Goal: Task Accomplishment & Management: Complete application form

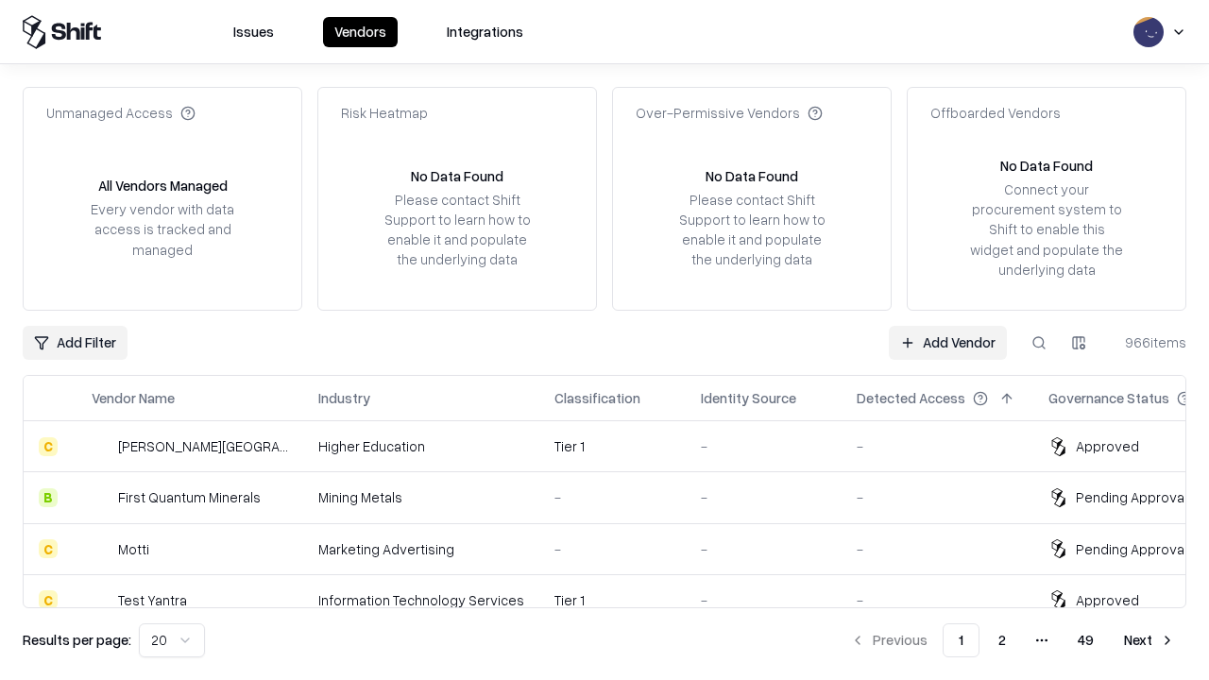
click at [947, 342] on link "Add Vendor" at bounding box center [948, 343] width 118 height 34
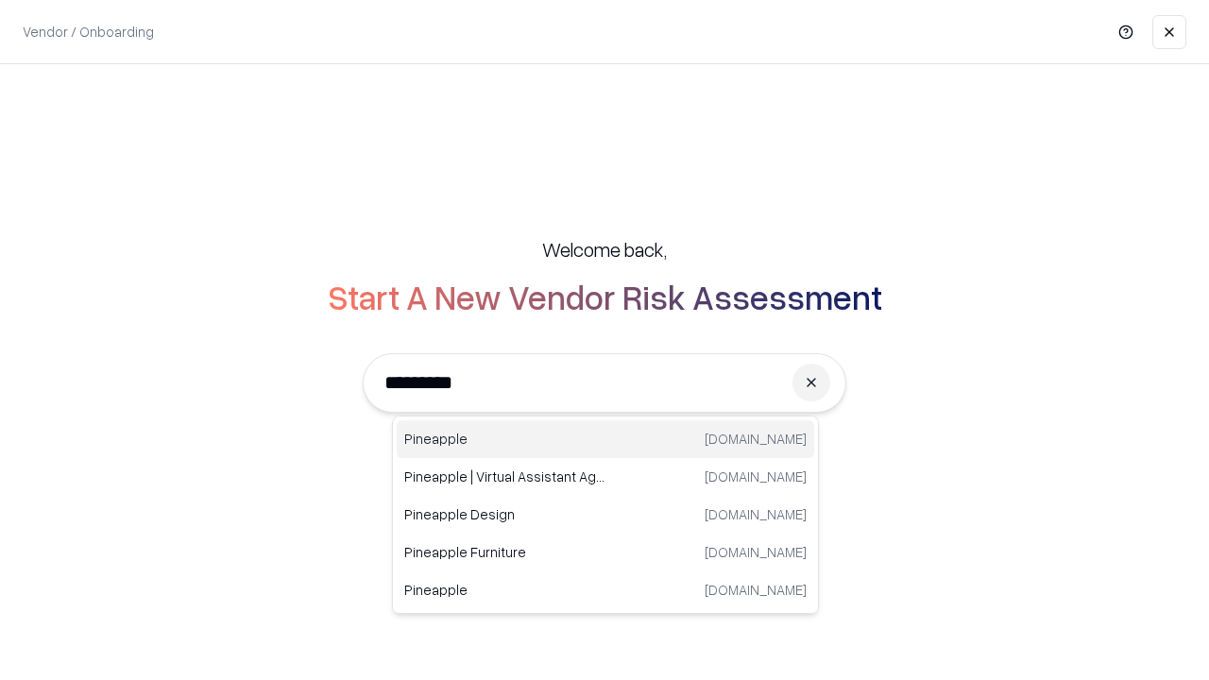
click at [605, 439] on div "Pineapple [DOMAIN_NAME]" at bounding box center [605, 439] width 417 height 38
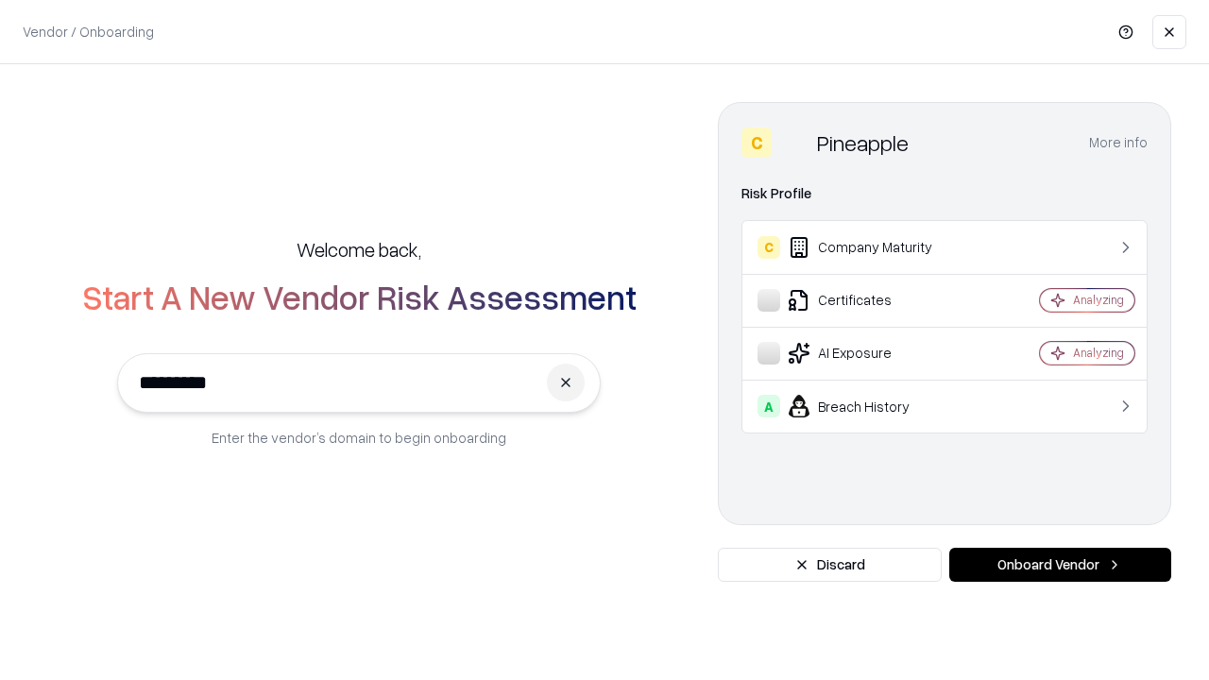
type input "*********"
click at [1060, 565] on button "Onboard Vendor" at bounding box center [1060, 565] width 222 height 34
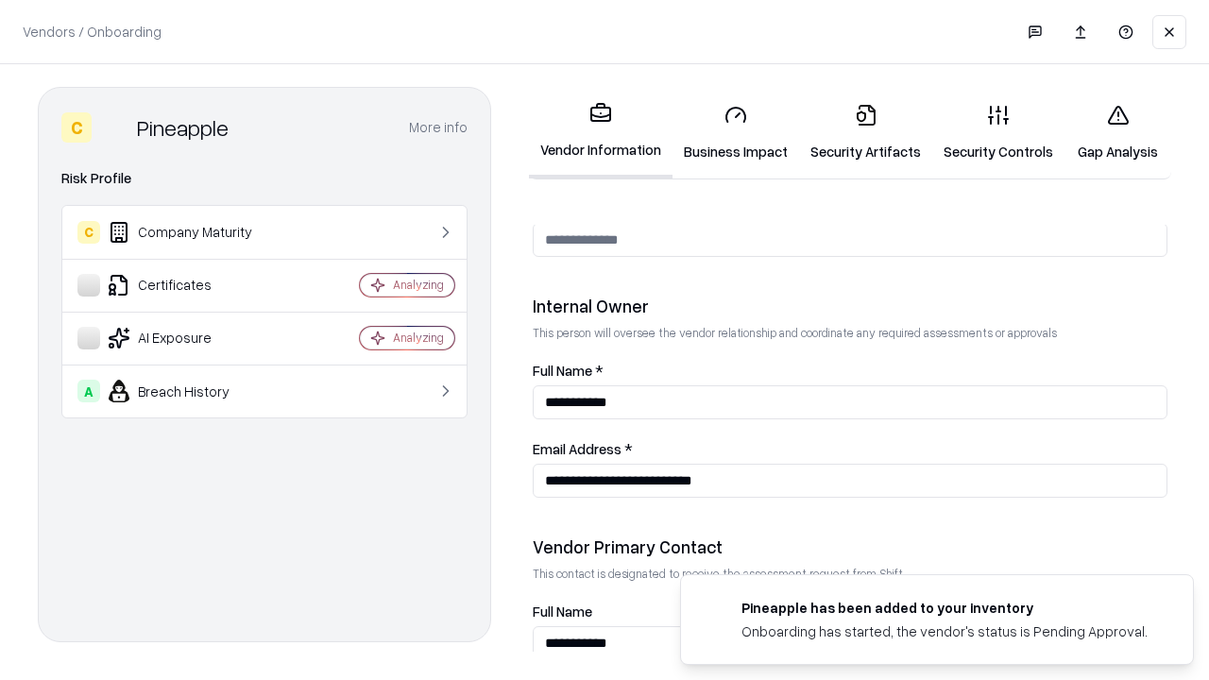
scroll to position [978, 0]
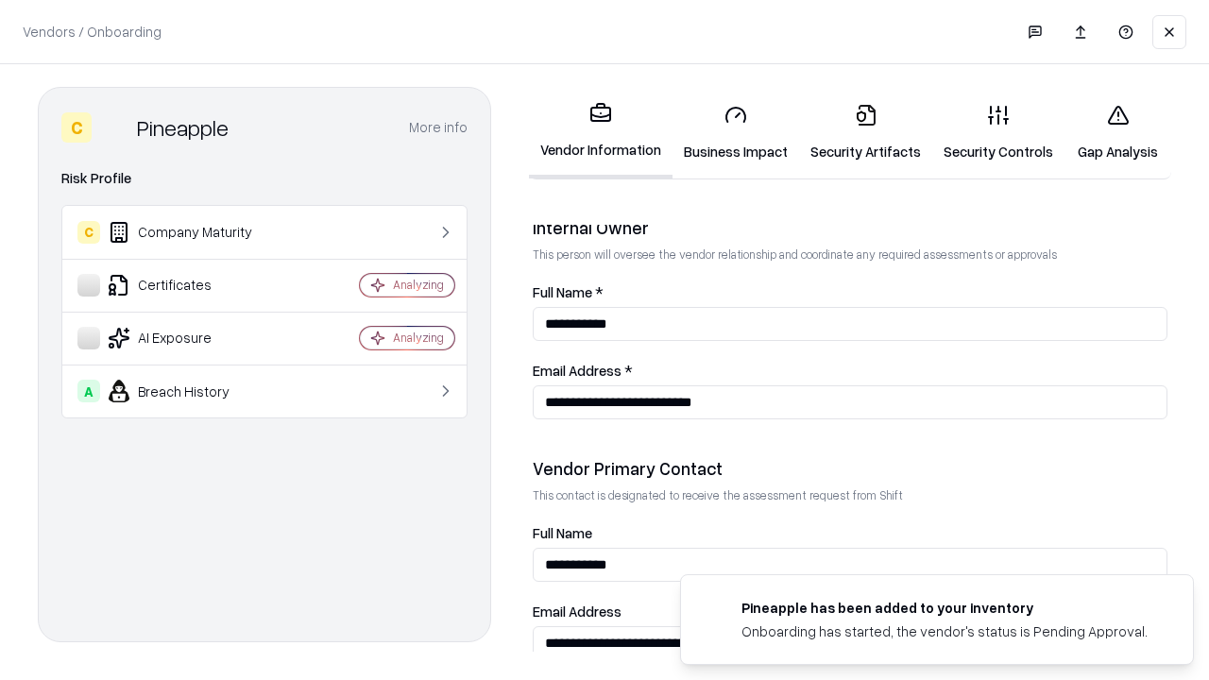
click at [736, 132] on link "Business Impact" at bounding box center [735, 133] width 127 height 88
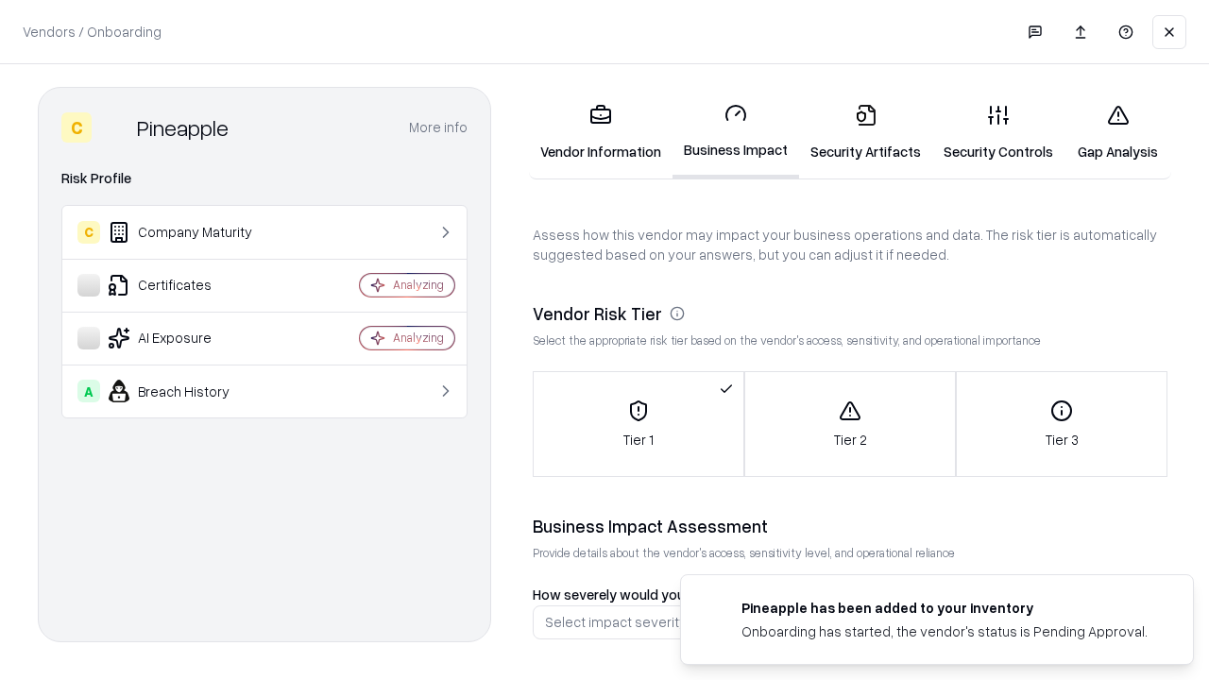
click at [865, 132] on link "Security Artifacts" at bounding box center [865, 133] width 133 height 88
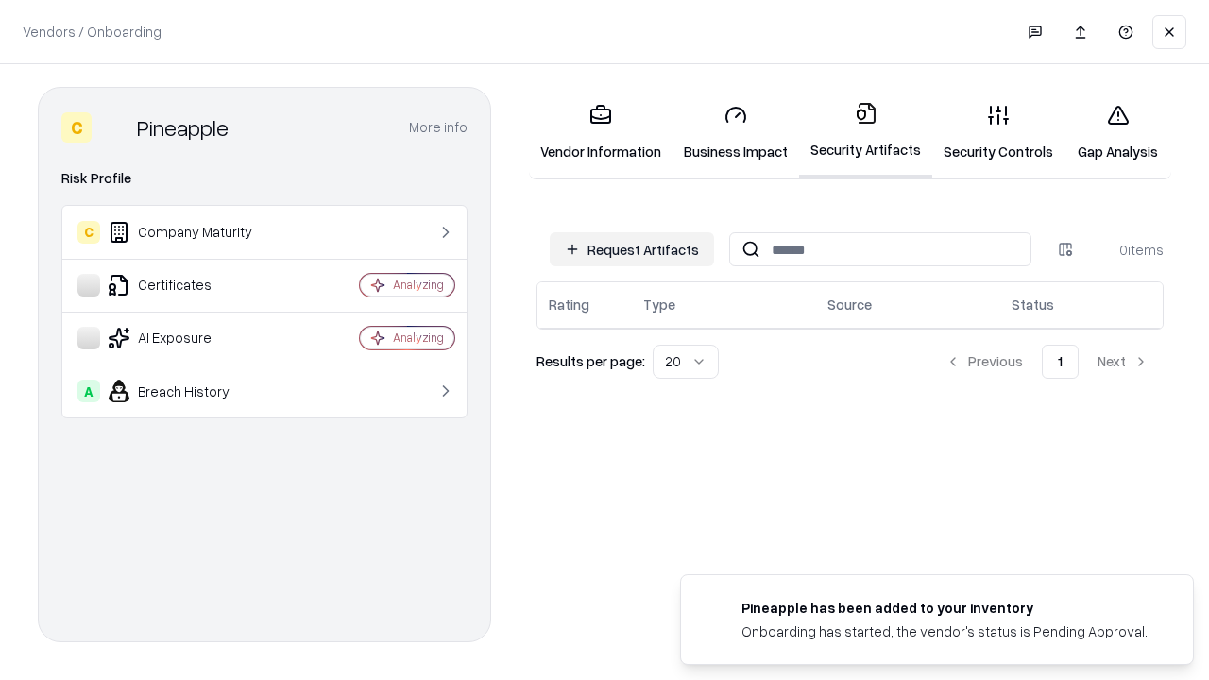
click at [632, 249] on button "Request Artifacts" at bounding box center [632, 249] width 164 height 34
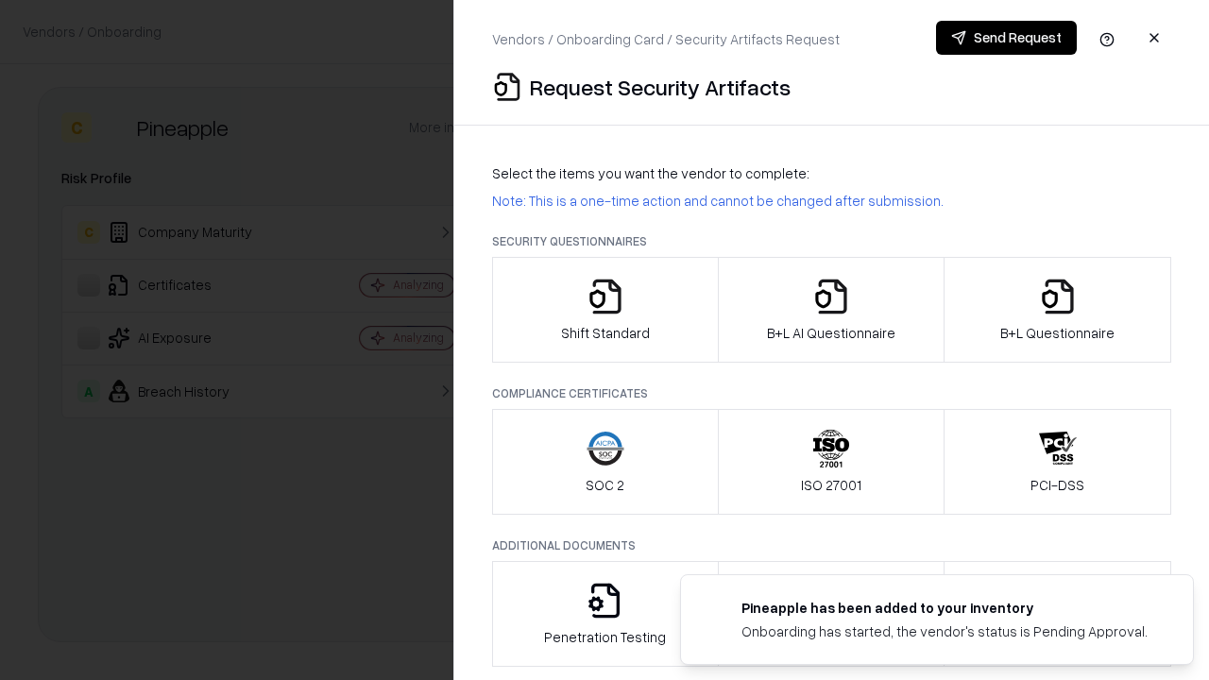
click at [604, 310] on icon "button" at bounding box center [605, 297] width 38 height 38
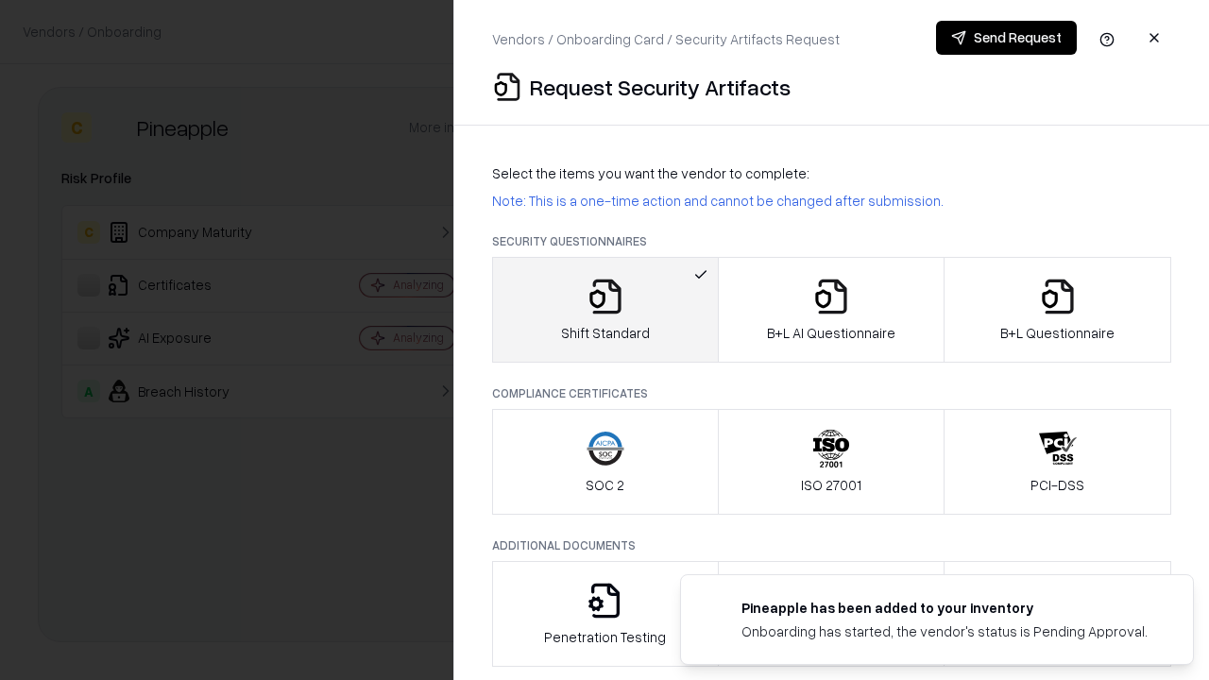
click at [1006, 38] on button "Send Request" at bounding box center [1006, 38] width 141 height 34
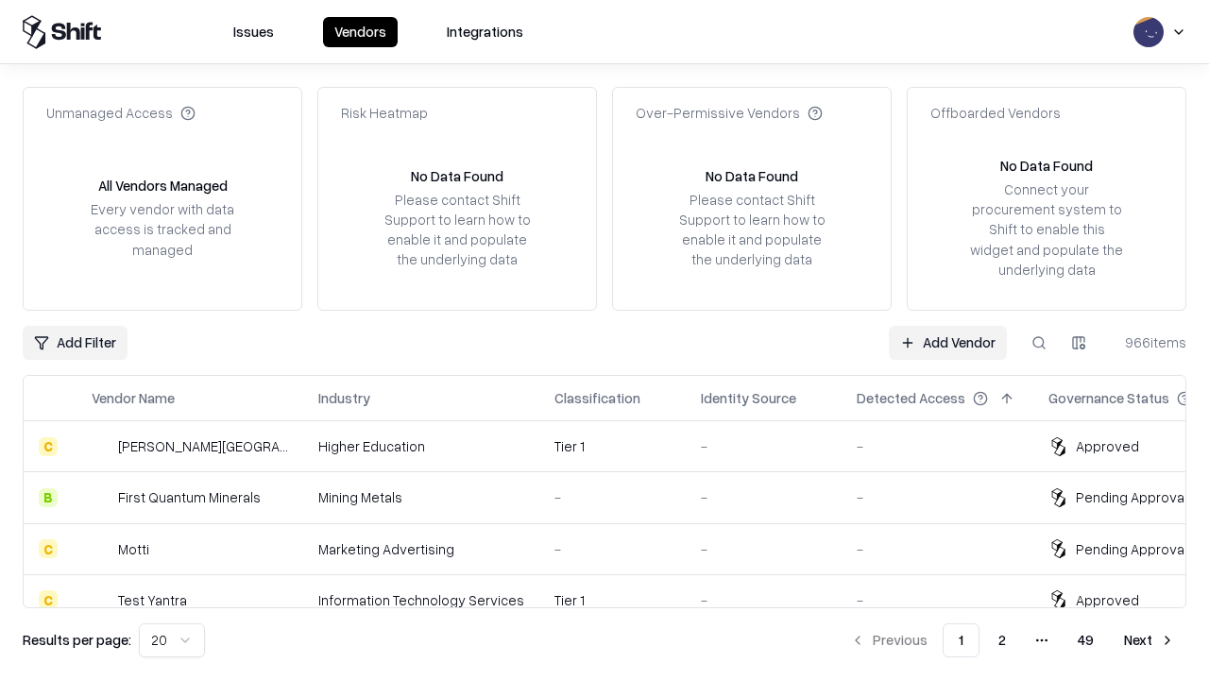
click at [1039, 342] on button at bounding box center [1039, 343] width 34 height 34
type input "*********"
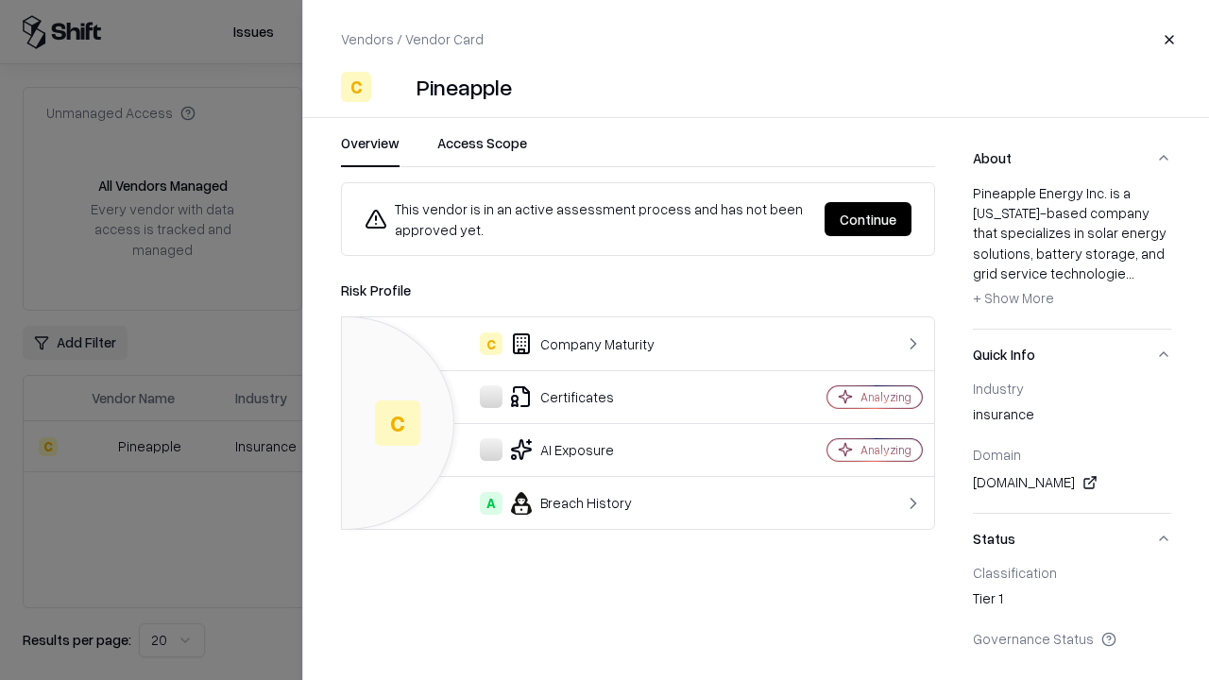
click at [868, 219] on button "Continue" at bounding box center [867, 219] width 87 height 34
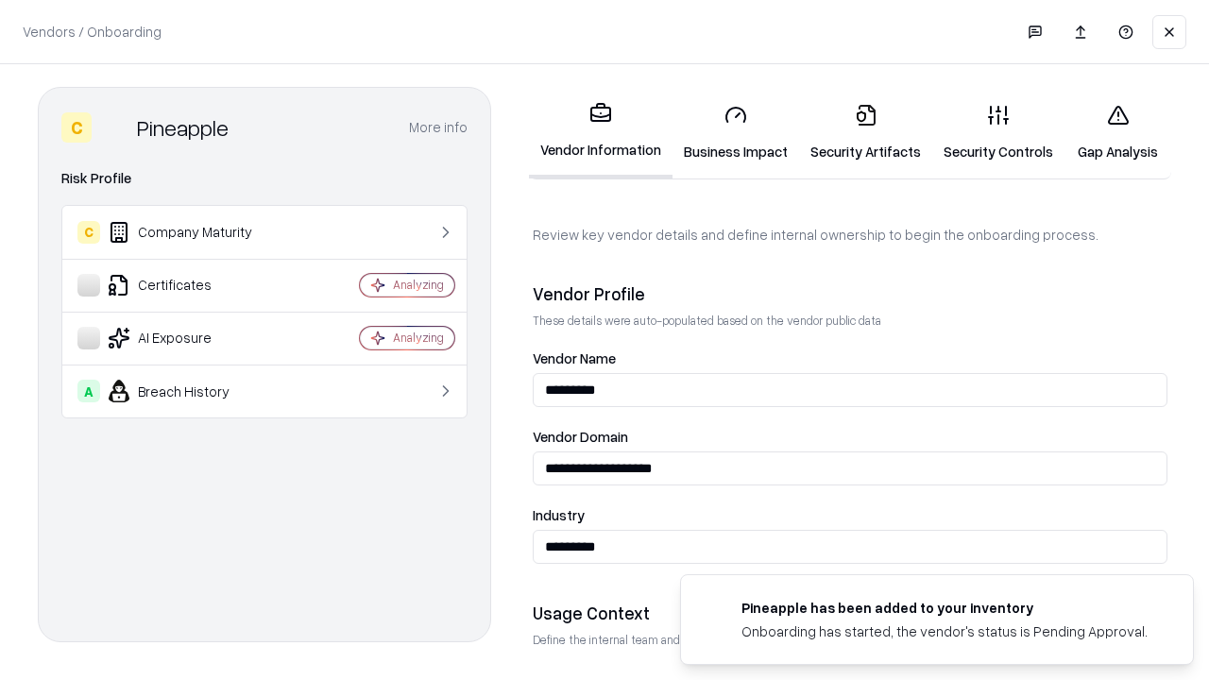
click at [865, 132] on link "Security Artifacts" at bounding box center [865, 133] width 133 height 88
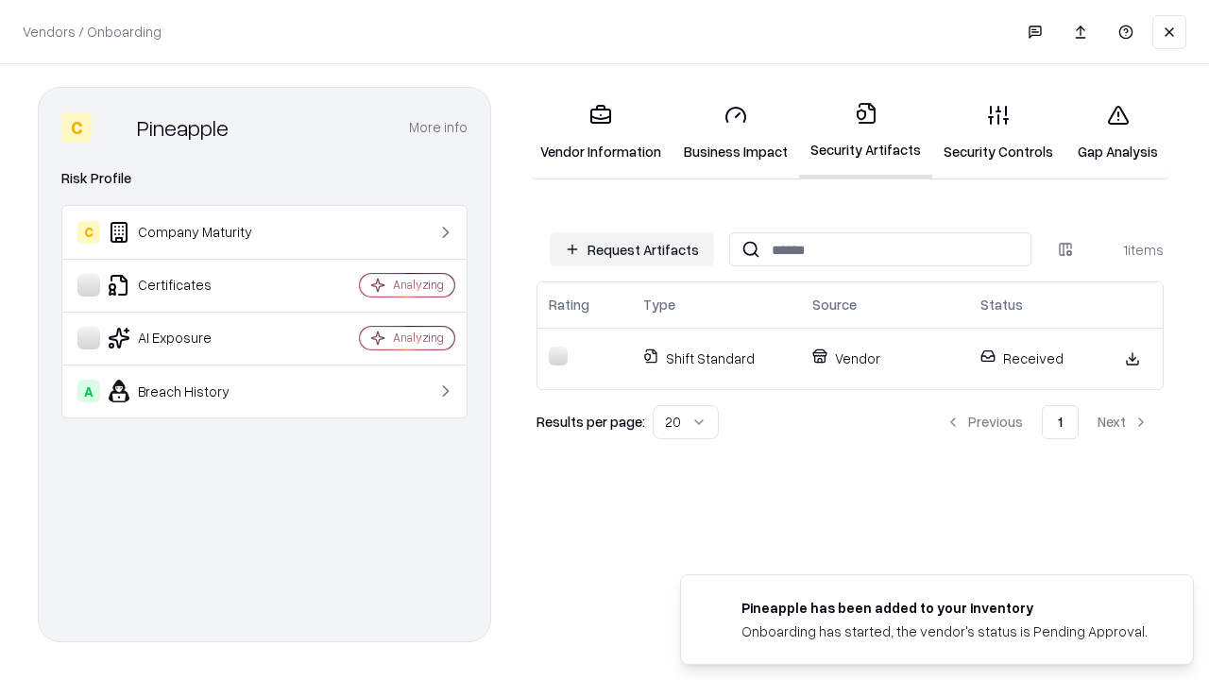
click at [1117, 132] on link "Gap Analysis" at bounding box center [1117, 133] width 107 height 88
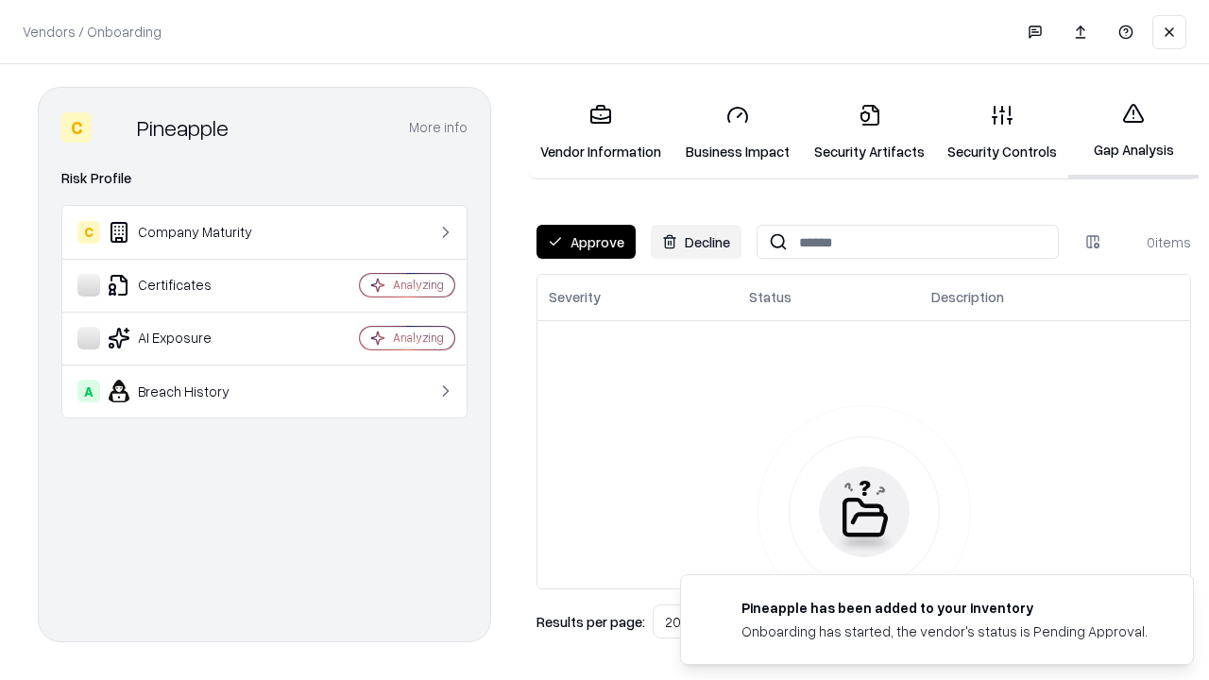
click at [586, 242] on button "Approve" at bounding box center [585, 242] width 99 height 34
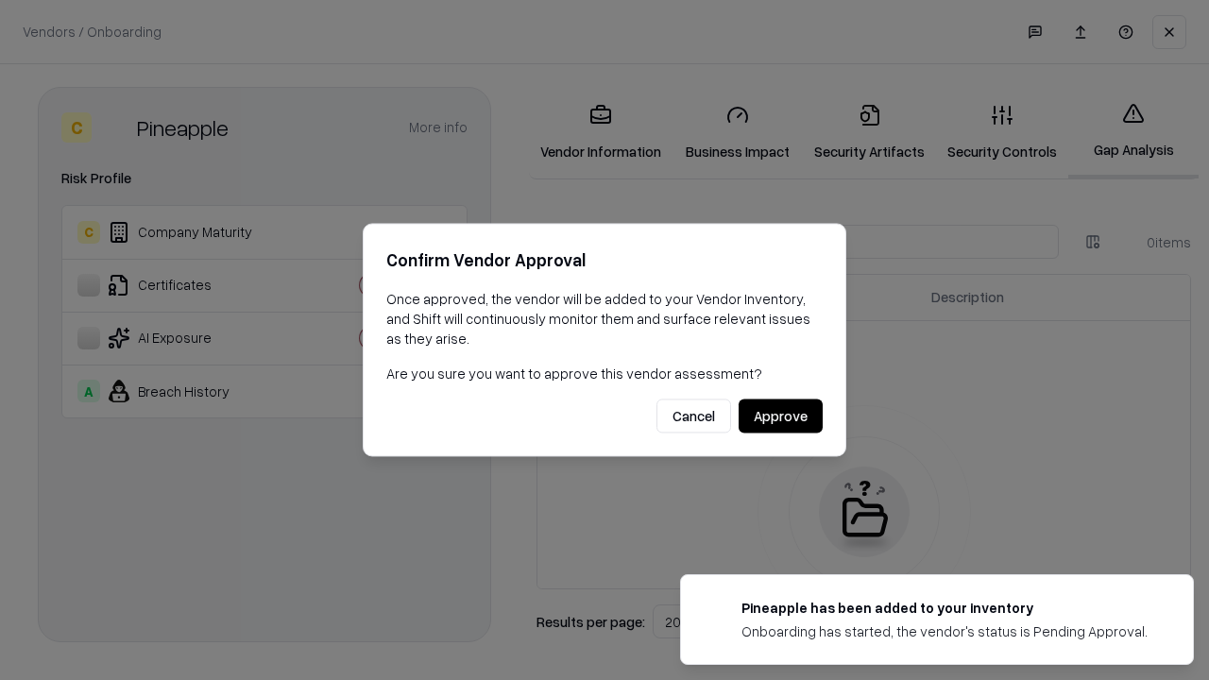
click at [780, 416] on button "Approve" at bounding box center [781, 416] width 84 height 34
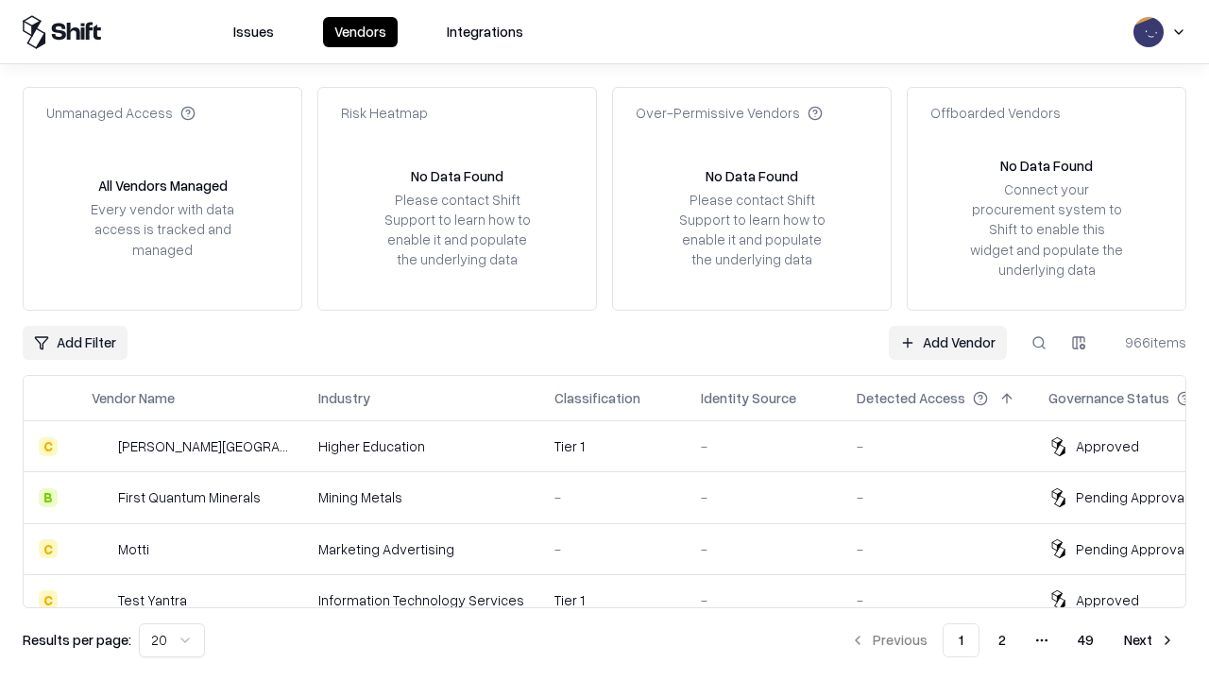
type input "*********"
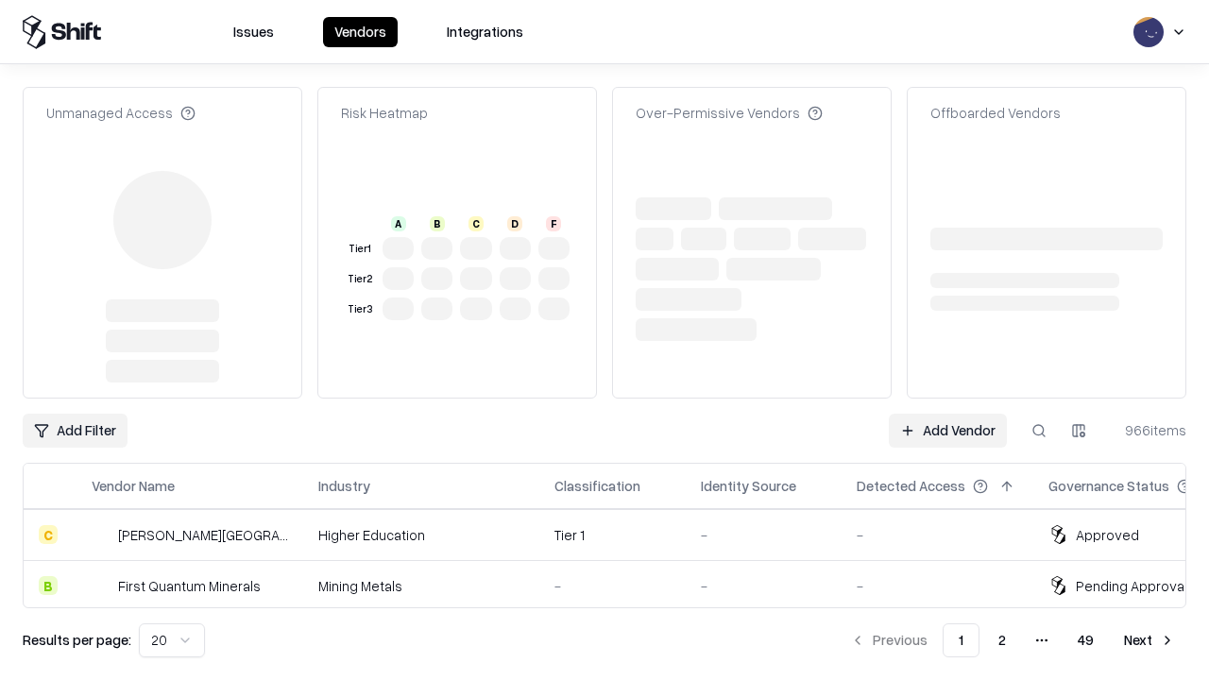
click at [947, 414] on link "Add Vendor" at bounding box center [948, 431] width 118 height 34
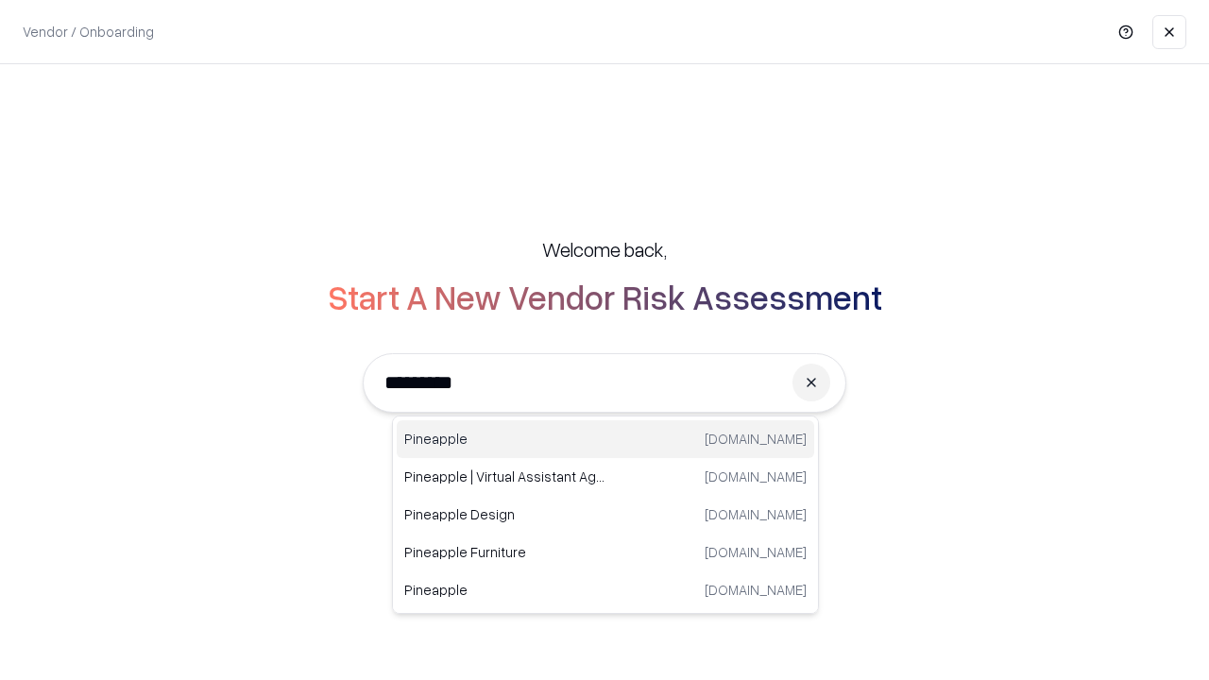
click at [605, 439] on div "Pineapple [DOMAIN_NAME]" at bounding box center [605, 439] width 417 height 38
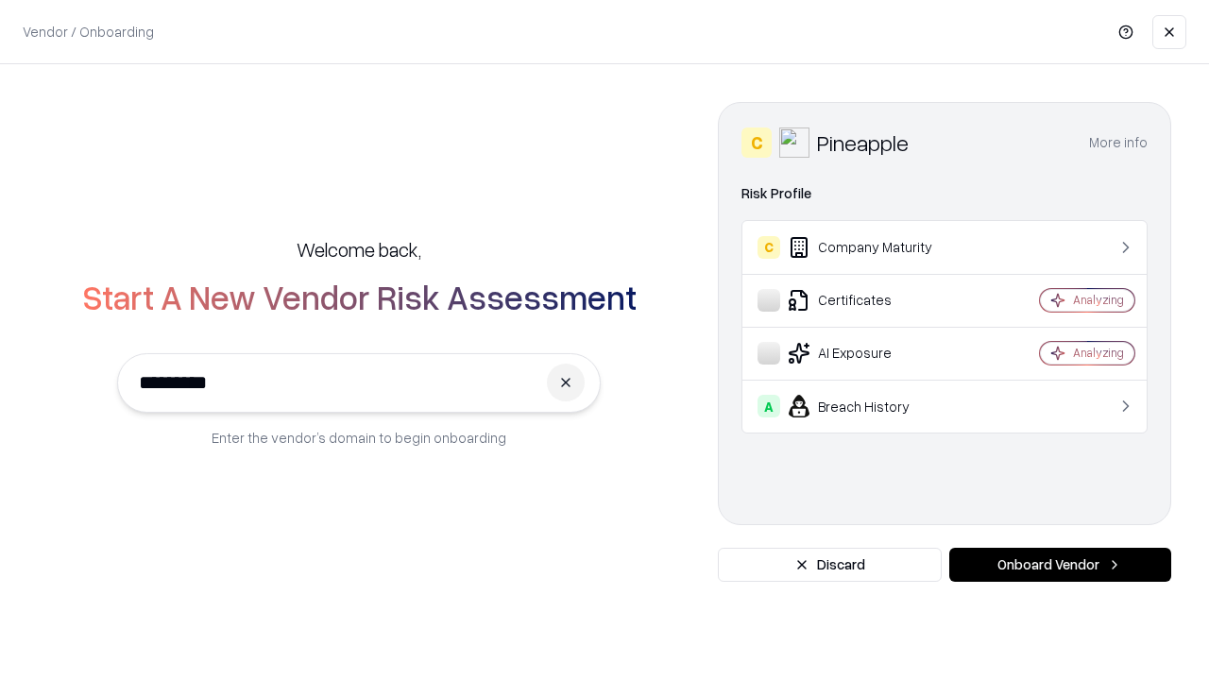
type input "*********"
click at [1060, 565] on button "Onboard Vendor" at bounding box center [1060, 565] width 222 height 34
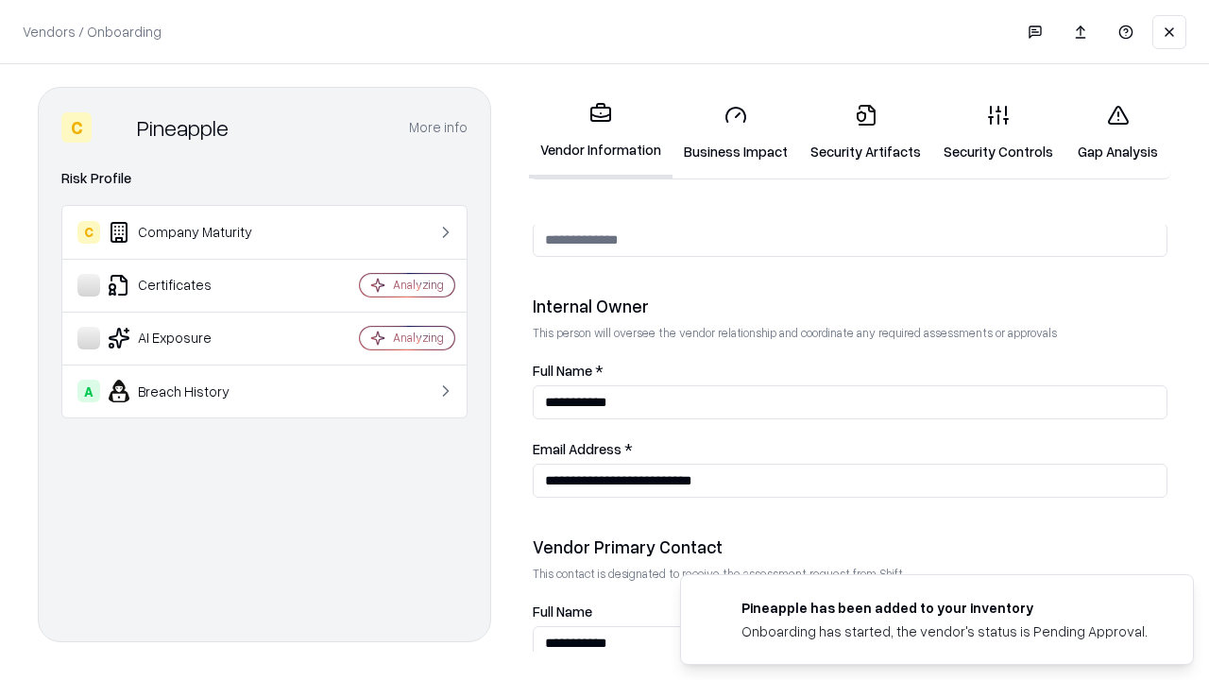
scroll to position [978, 0]
